Goal: Task Accomplishment & Management: Manage account settings

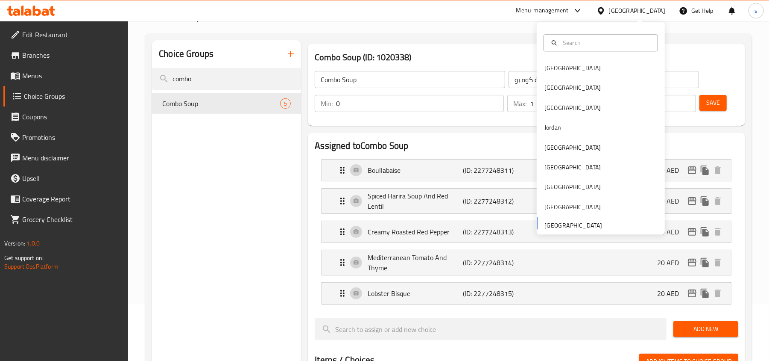
scroll to position [57, 0]
click at [556, 183] on div "[GEOGRAPHIC_DATA]" at bounding box center [573, 187] width 70 height 20
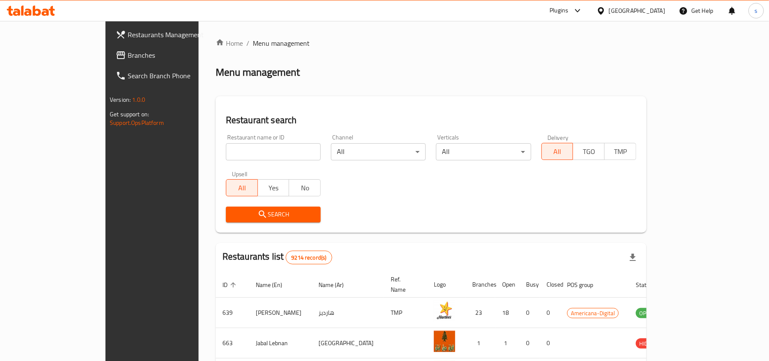
click at [128, 57] on span "Branches" at bounding box center [178, 55] width 100 height 10
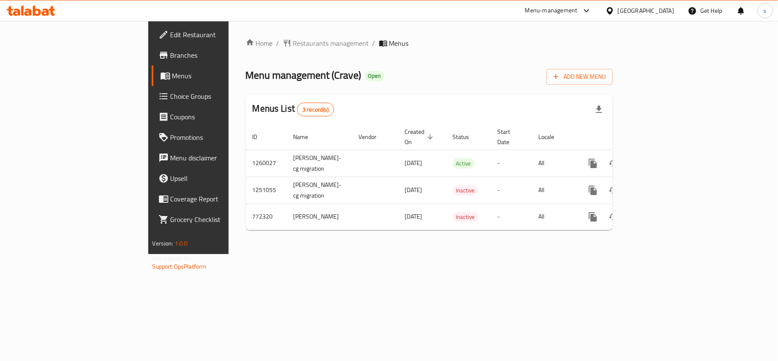
click at [170, 97] on span "Choice Groups" at bounding box center [220, 96] width 101 height 10
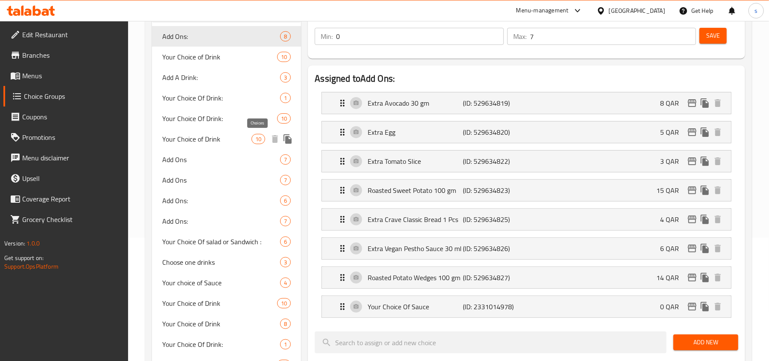
scroll to position [228, 0]
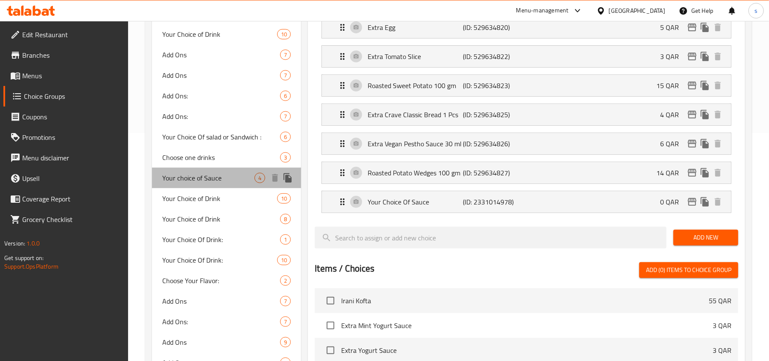
click at [196, 179] on span "Your choice of Sauce" at bounding box center [208, 178] width 92 height 10
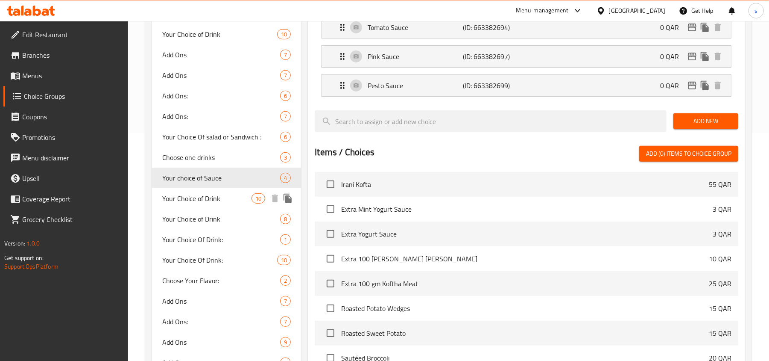
type input "Your choice of Sauce"
type input "إختيارك من الصلصلة"
type input "1"
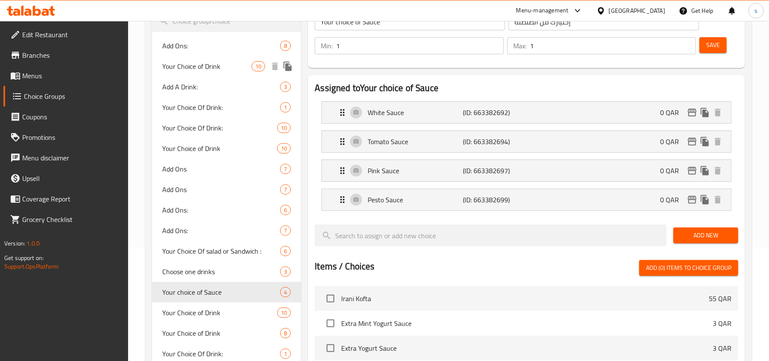
scroll to position [0, 0]
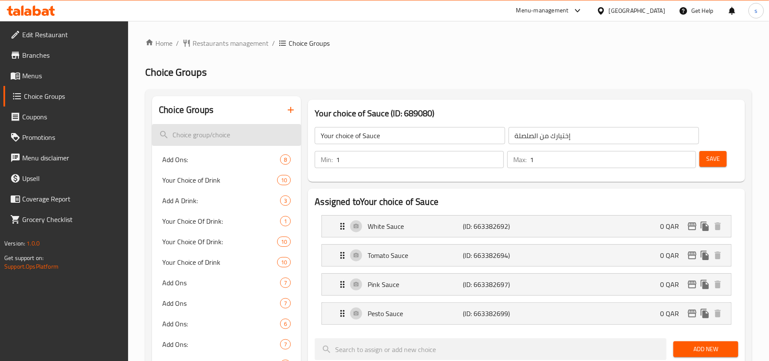
click at [209, 129] on input "search" at bounding box center [226, 135] width 149 height 22
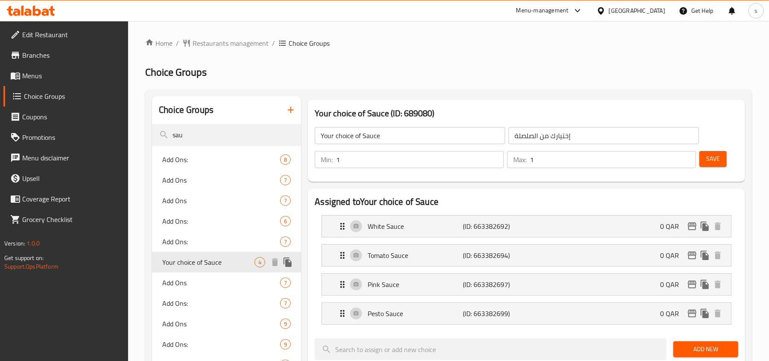
type input "sau"
click at [223, 263] on span "Your choice of Sauce" at bounding box center [208, 262] width 92 height 10
click at [159, 44] on link "Home" at bounding box center [158, 43] width 27 height 10
